Goal: Check status: Check status

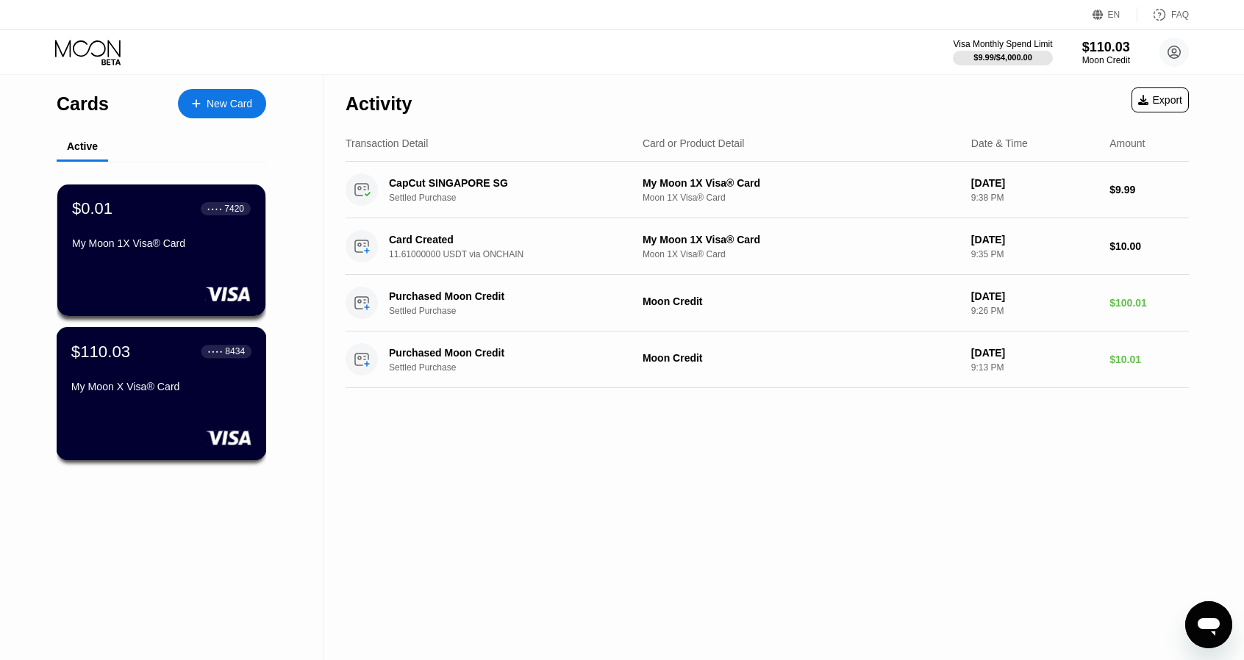
click at [166, 393] on div "My Moon X Visa® Card" at bounding box center [161, 387] width 180 height 12
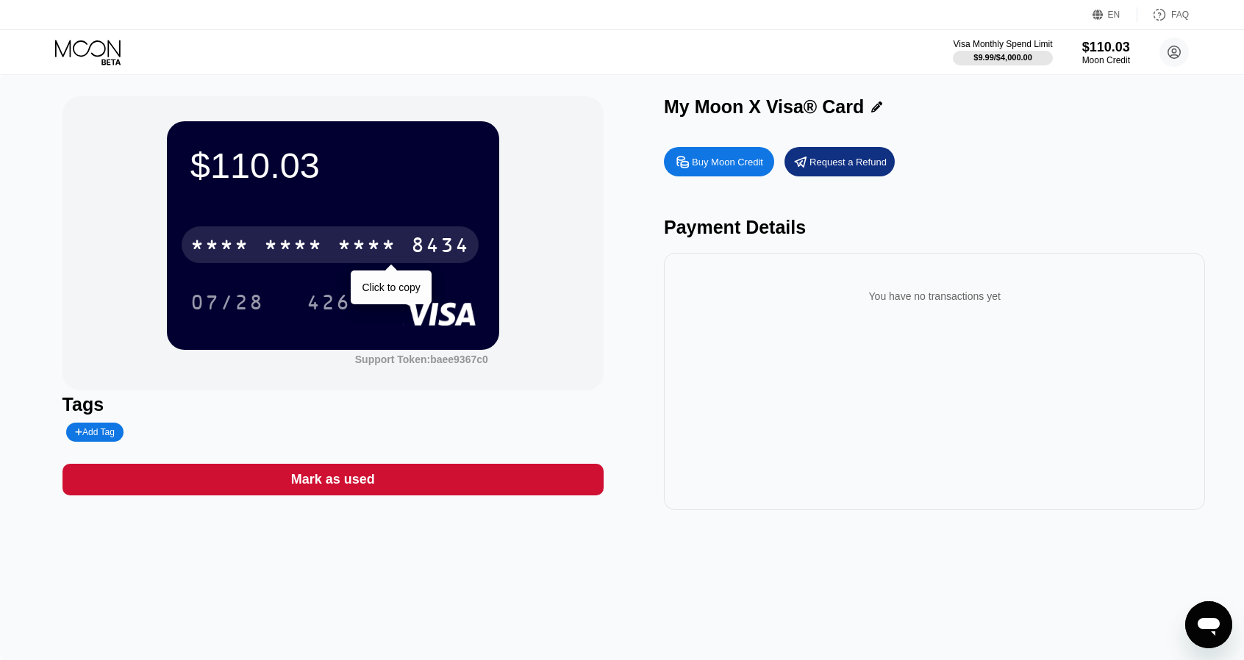
click at [346, 243] on div "* * * *" at bounding box center [367, 247] width 59 height 24
drag, startPoint x: 345, startPoint y: 244, endPoint x: 310, endPoint y: 246, distance: 34.6
click at [310, 246] on div "6500" at bounding box center [293, 247] width 59 height 24
click at [310, 246] on div "* * * *" at bounding box center [293, 247] width 59 height 24
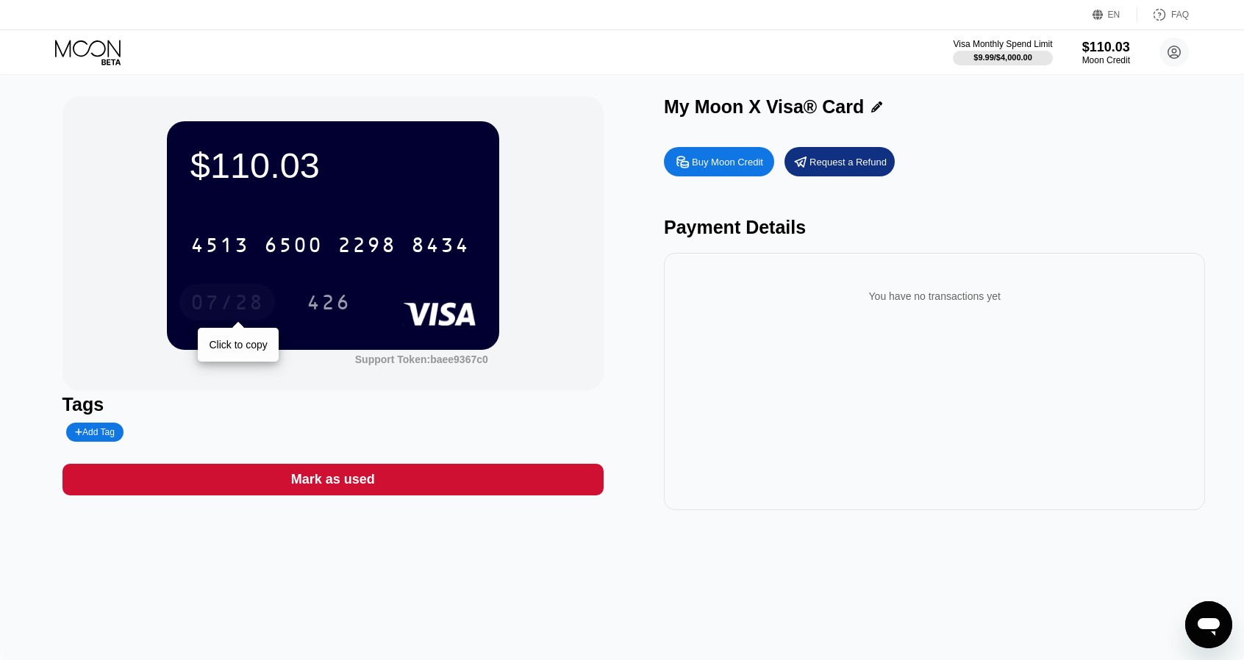
click at [222, 305] on div "07/28" at bounding box center [227, 305] width 74 height 24
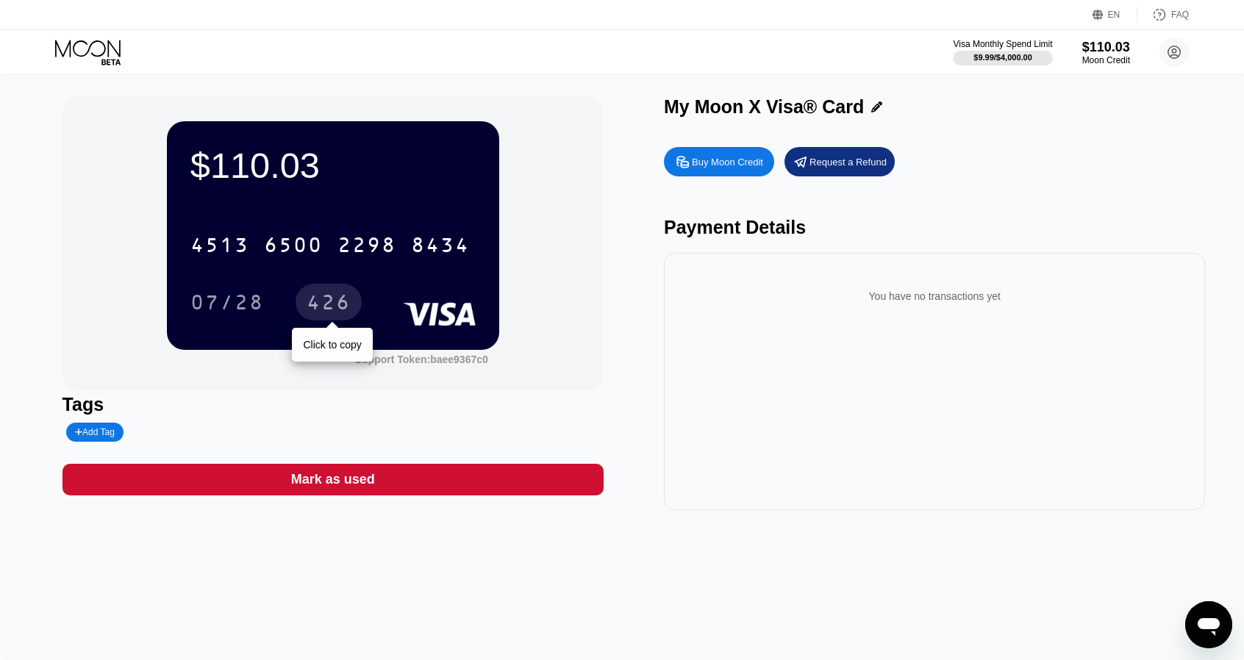
click at [334, 293] on div "426" at bounding box center [329, 302] width 66 height 37
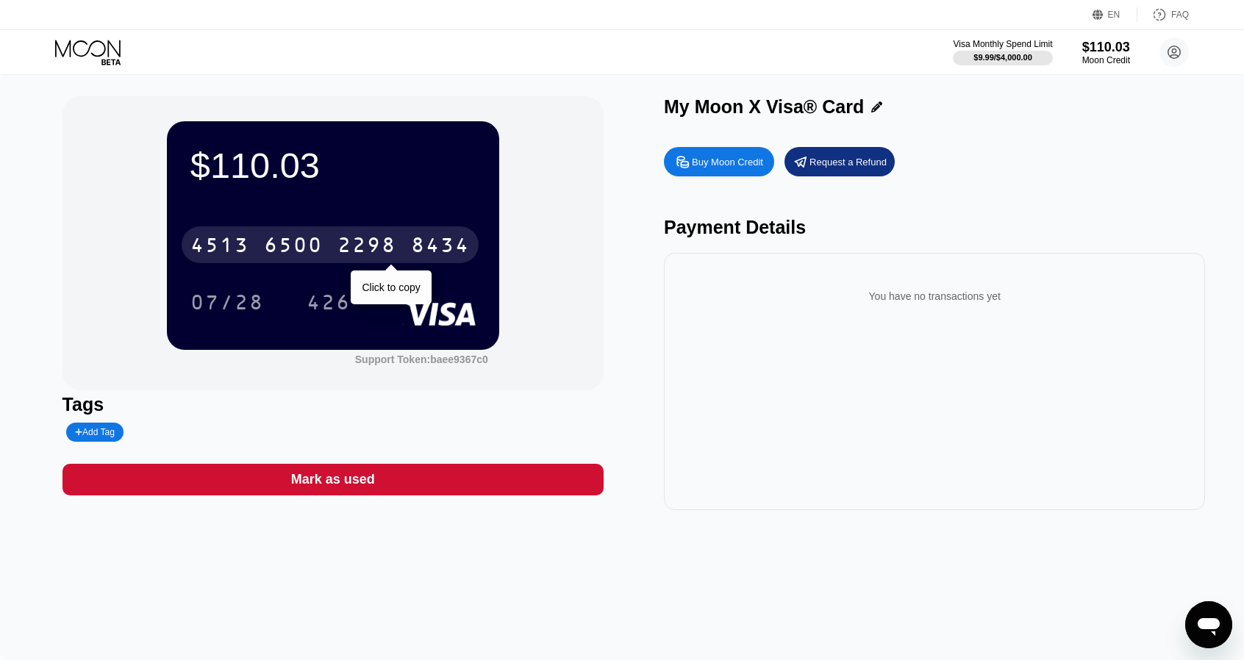
click at [288, 232] on div "[CREDIT_CARD_NUMBER]" at bounding box center [330, 245] width 297 height 37
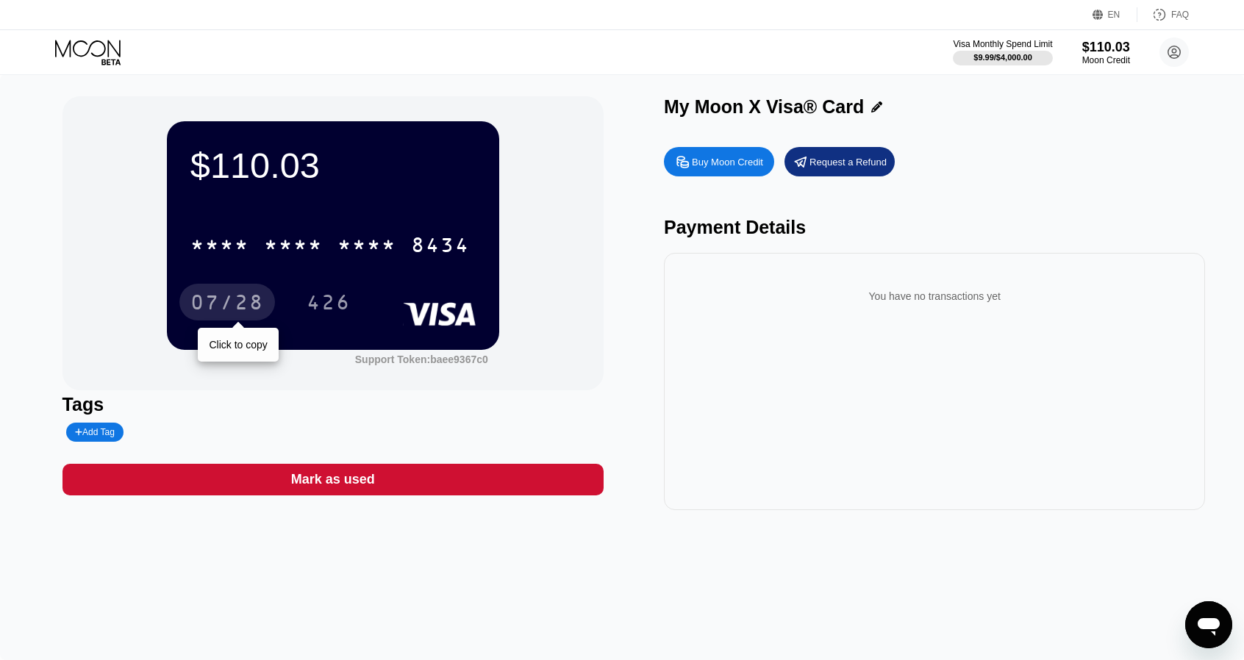
click at [228, 309] on div "07/28" at bounding box center [227, 305] width 74 height 24
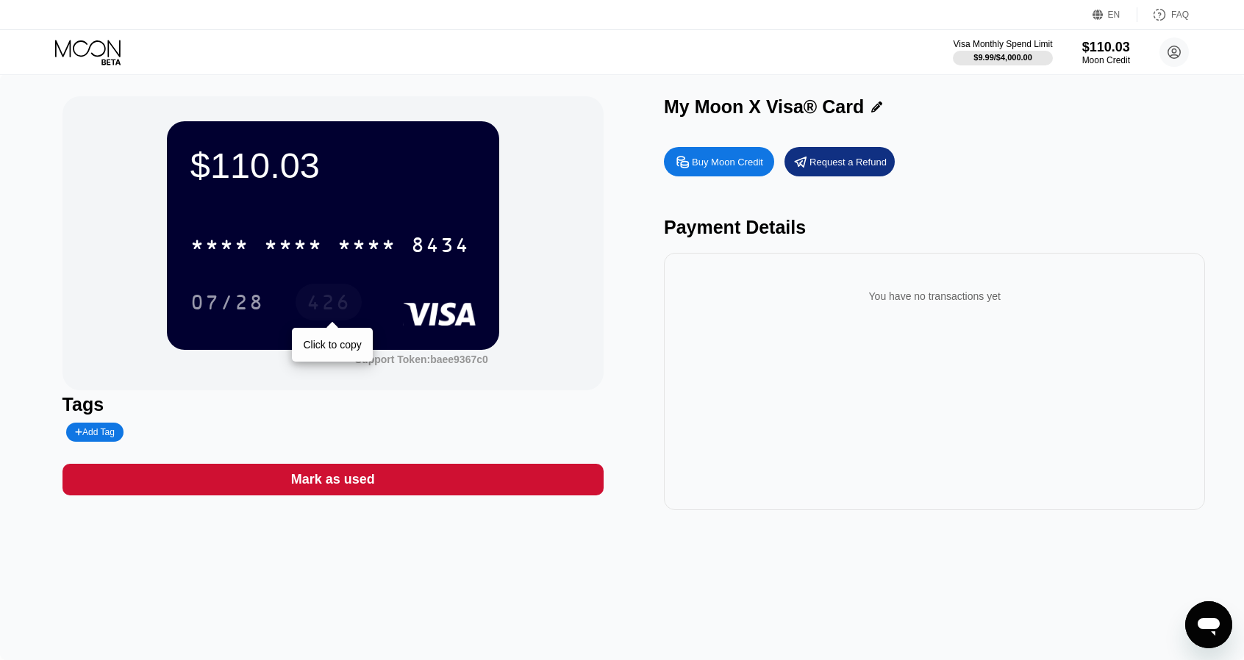
click at [348, 293] on div "426" at bounding box center [329, 302] width 66 height 37
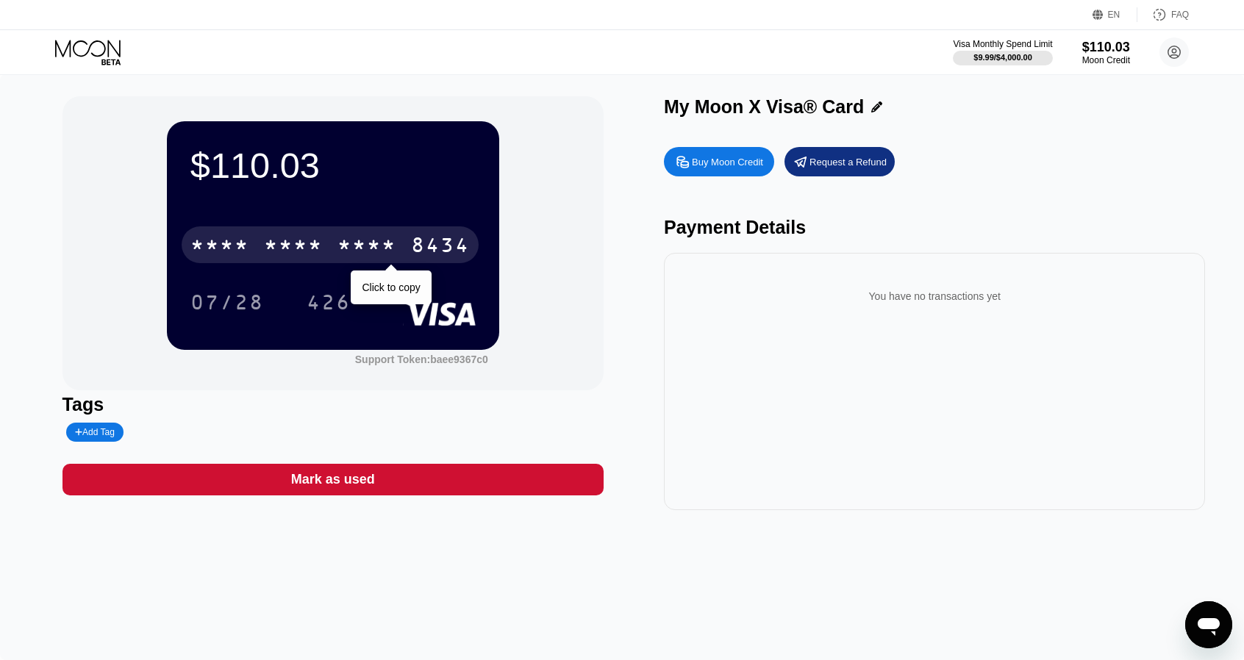
click at [335, 263] on div "* * * * * * * * * * * * 8434" at bounding box center [330, 245] width 297 height 37
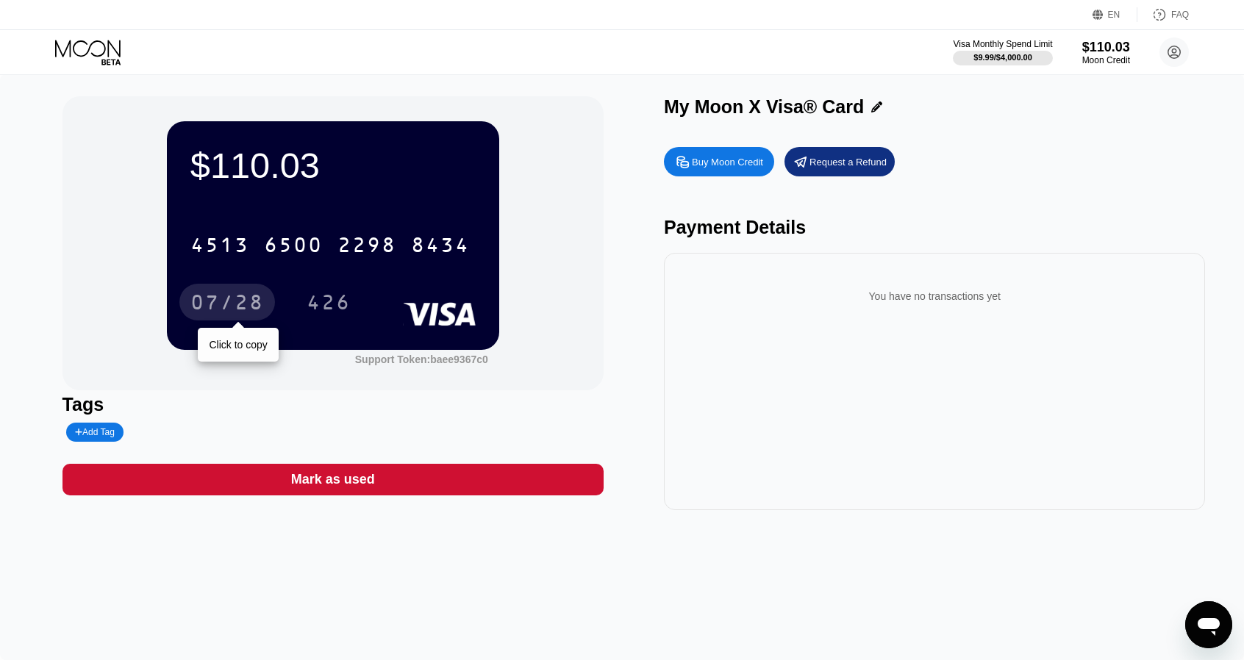
click at [210, 302] on div "07/28" at bounding box center [227, 305] width 74 height 24
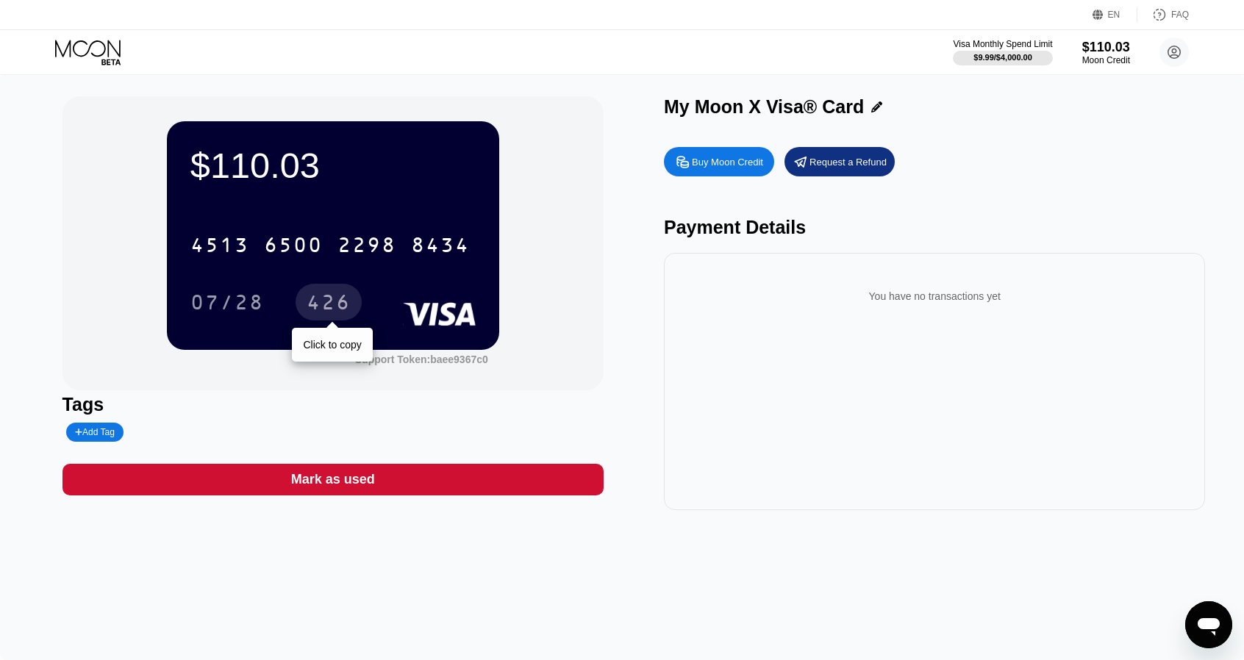
click at [338, 303] on div "426" at bounding box center [329, 305] width 44 height 24
